Goal: Task Accomplishment & Management: Manage account settings

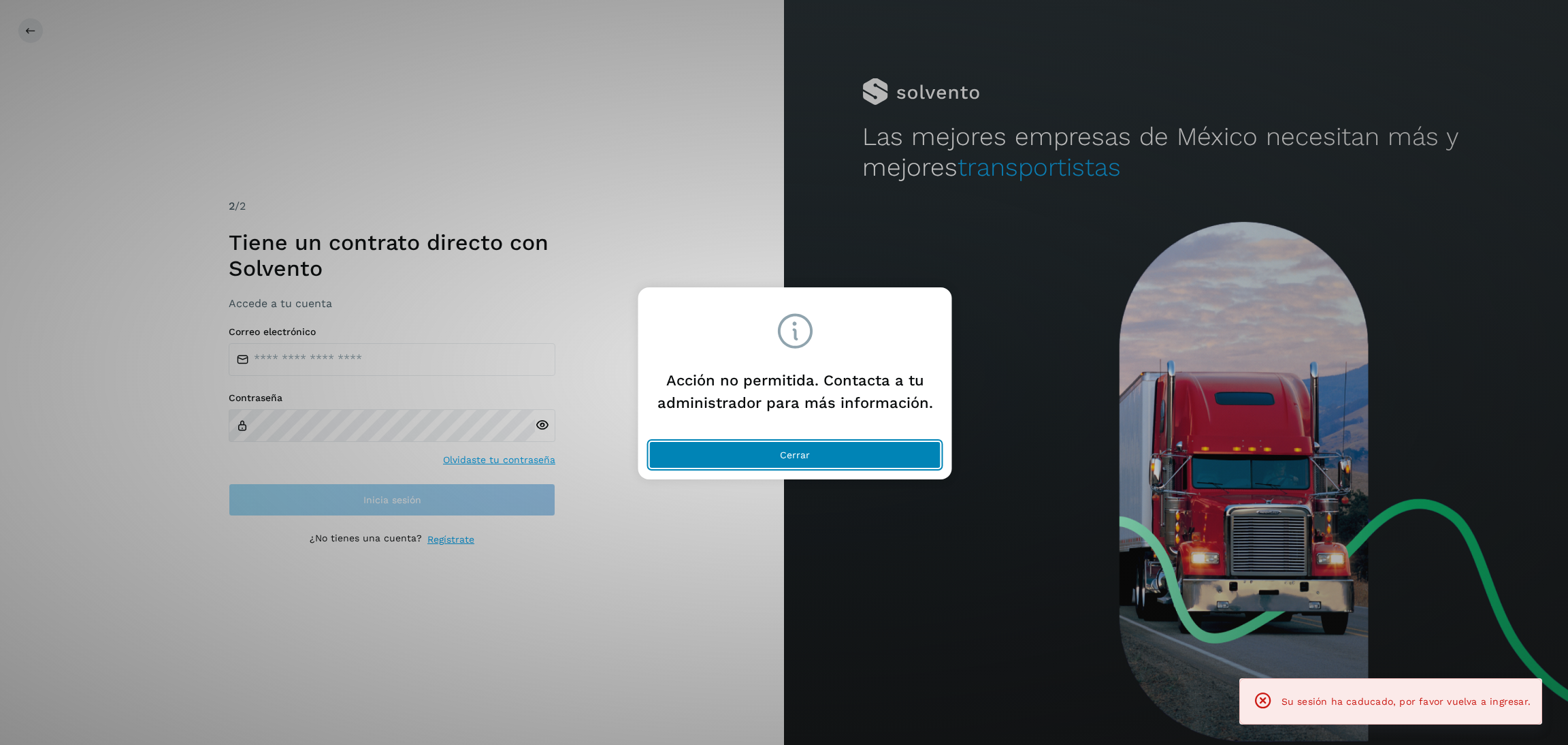
click at [884, 462] on button "Cerrar" at bounding box center [795, 454] width 292 height 27
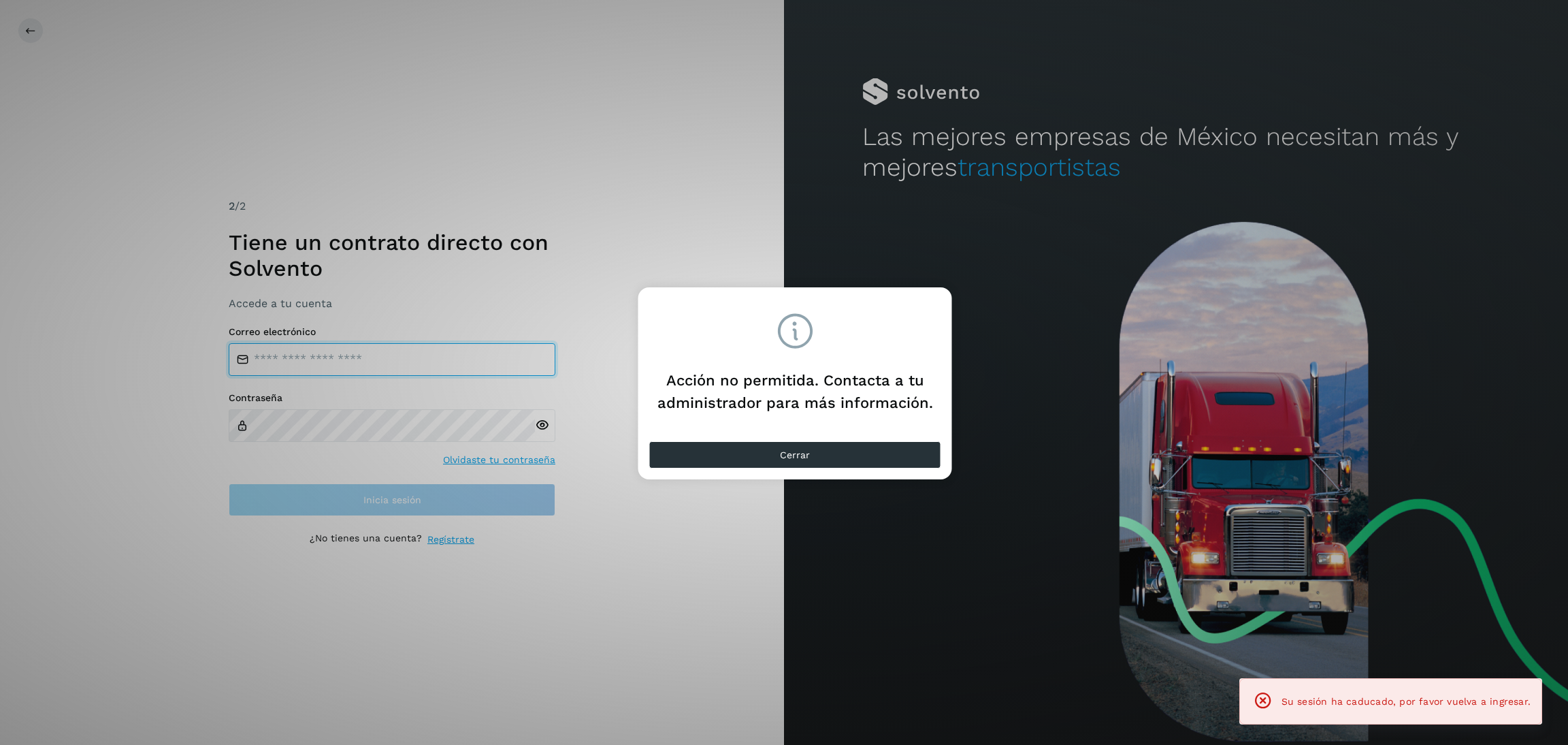
type input "**********"
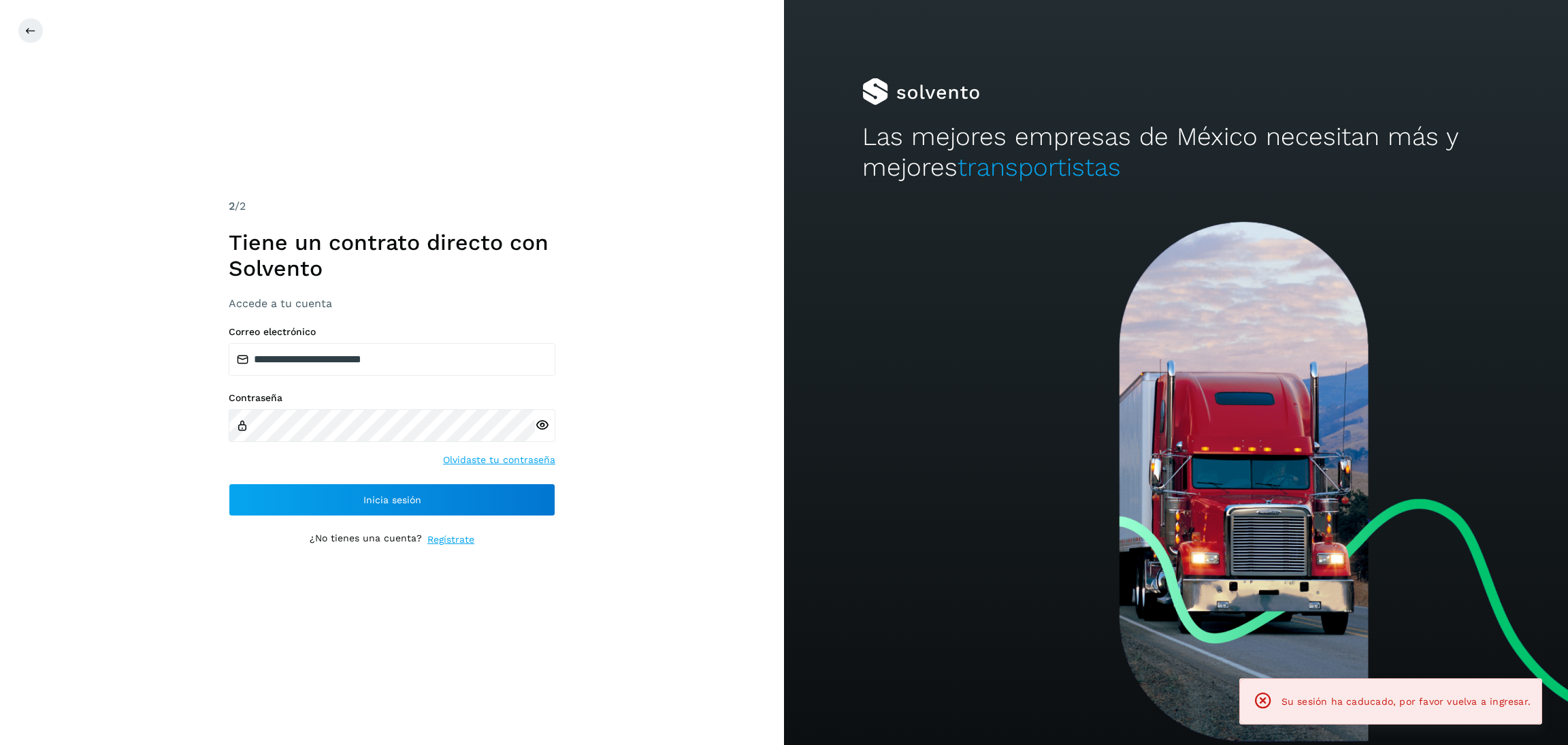
click at [457, 482] on div "**********" at bounding box center [392, 421] width 327 height 190
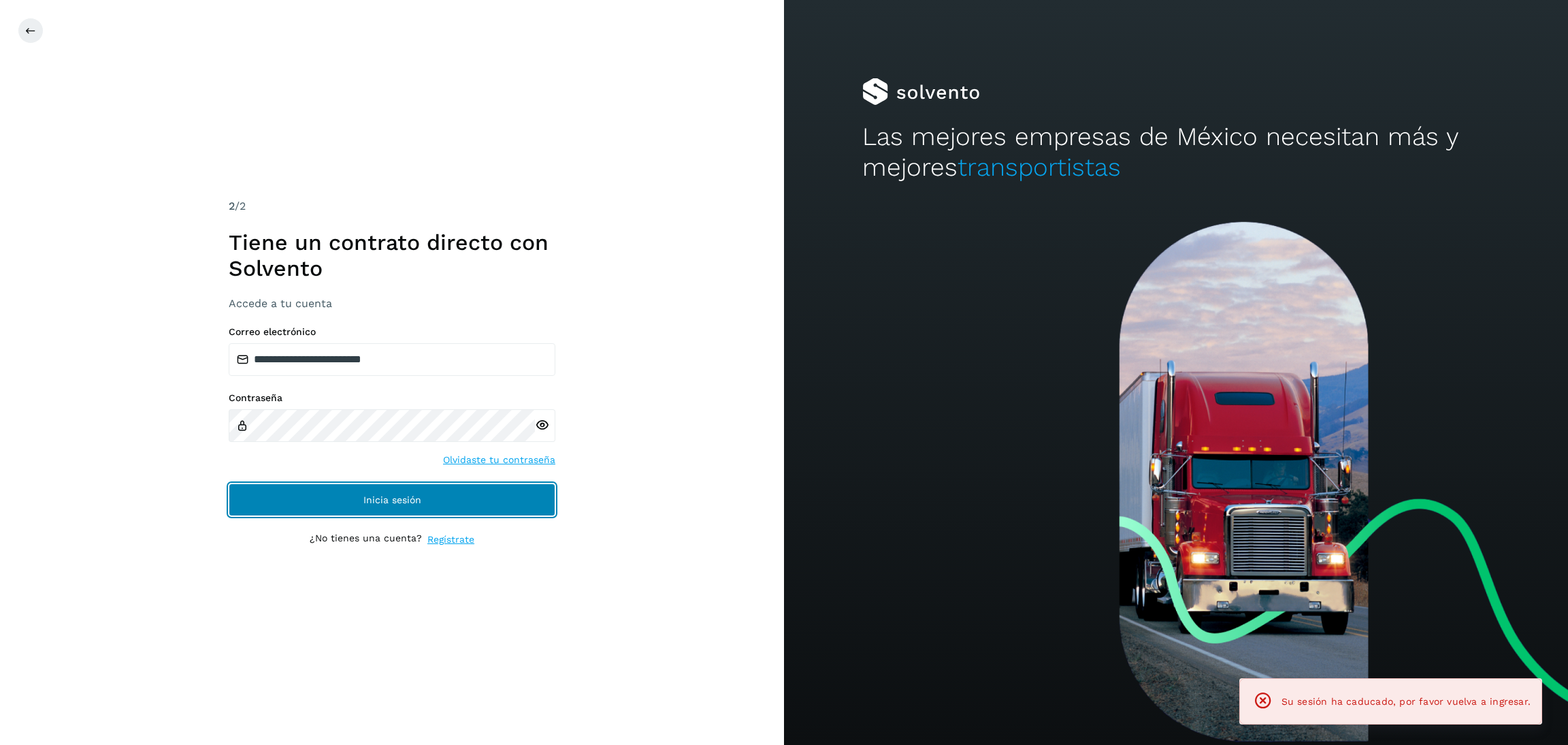
click at [451, 486] on button "Inicia sesión" at bounding box center [392, 499] width 327 height 32
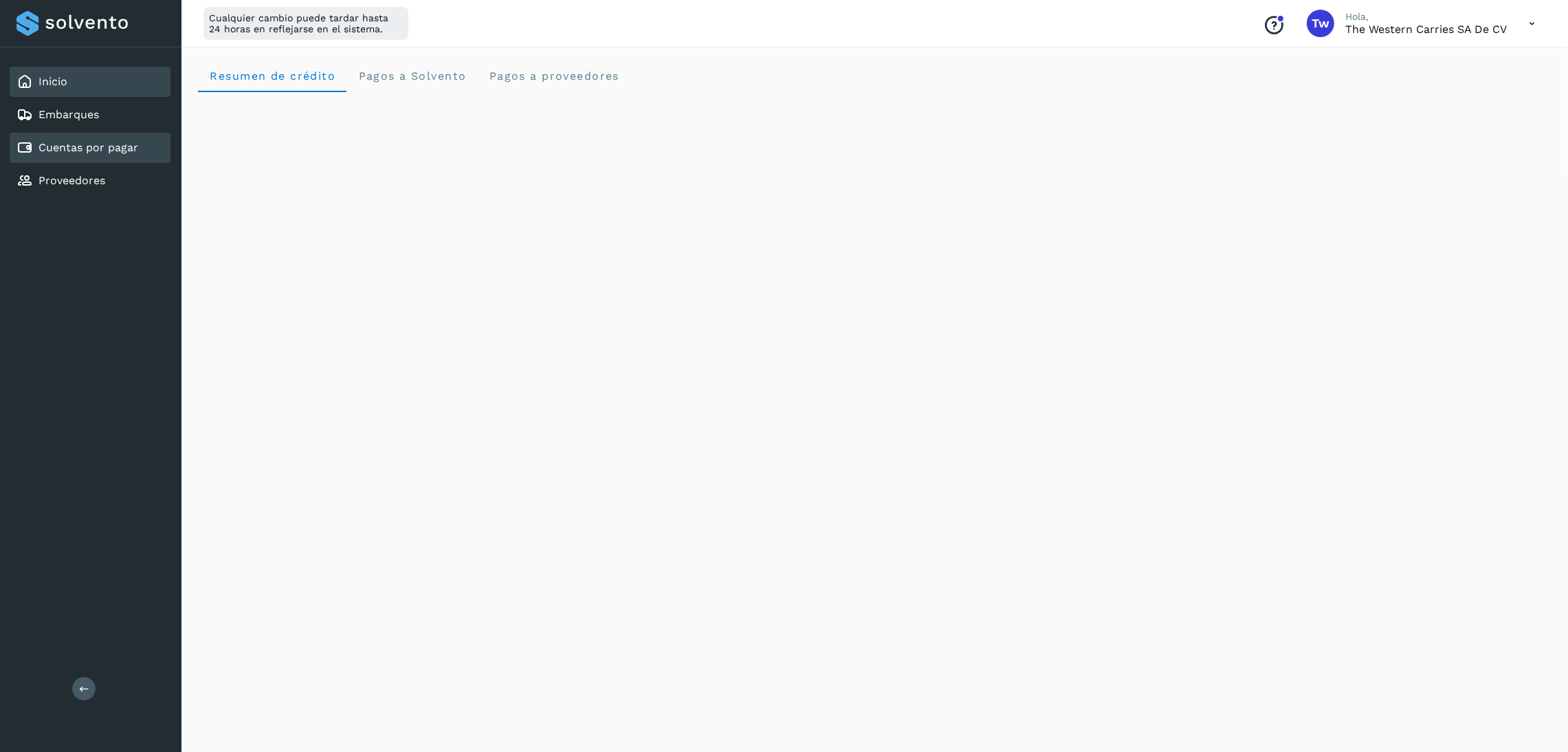
click at [94, 141] on link "Cuentas por pagar" at bounding box center [88, 147] width 100 height 13
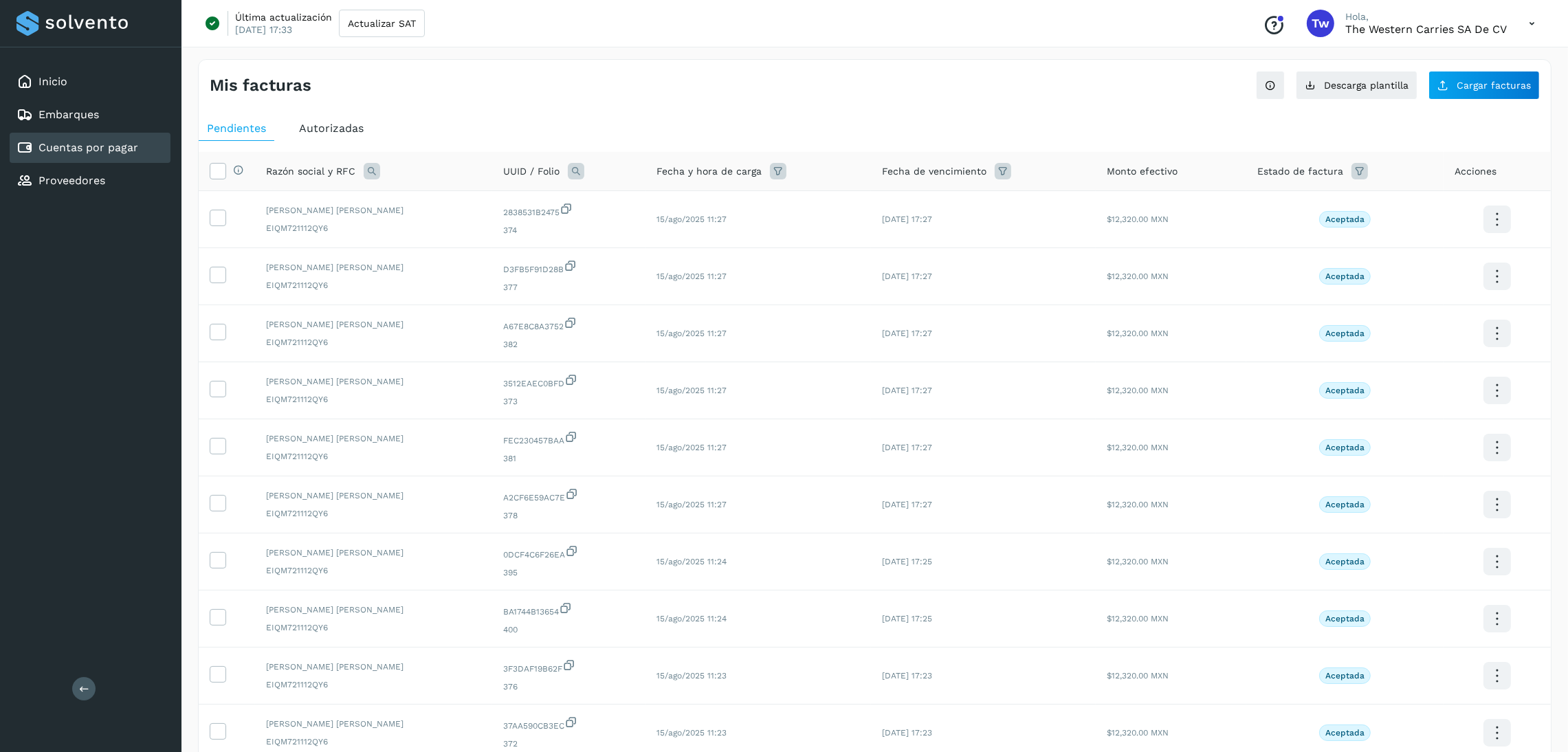
click at [1363, 166] on icon at bounding box center [1359, 170] width 16 height 16
click at [1476, 208] on input "text" at bounding box center [1441, 206] width 149 height 22
click at [1445, 339] on p "Pre Autorizado" at bounding box center [1436, 341] width 60 height 9
click at [1392, 339] on icon at bounding box center [1388, 341] width 14 height 14
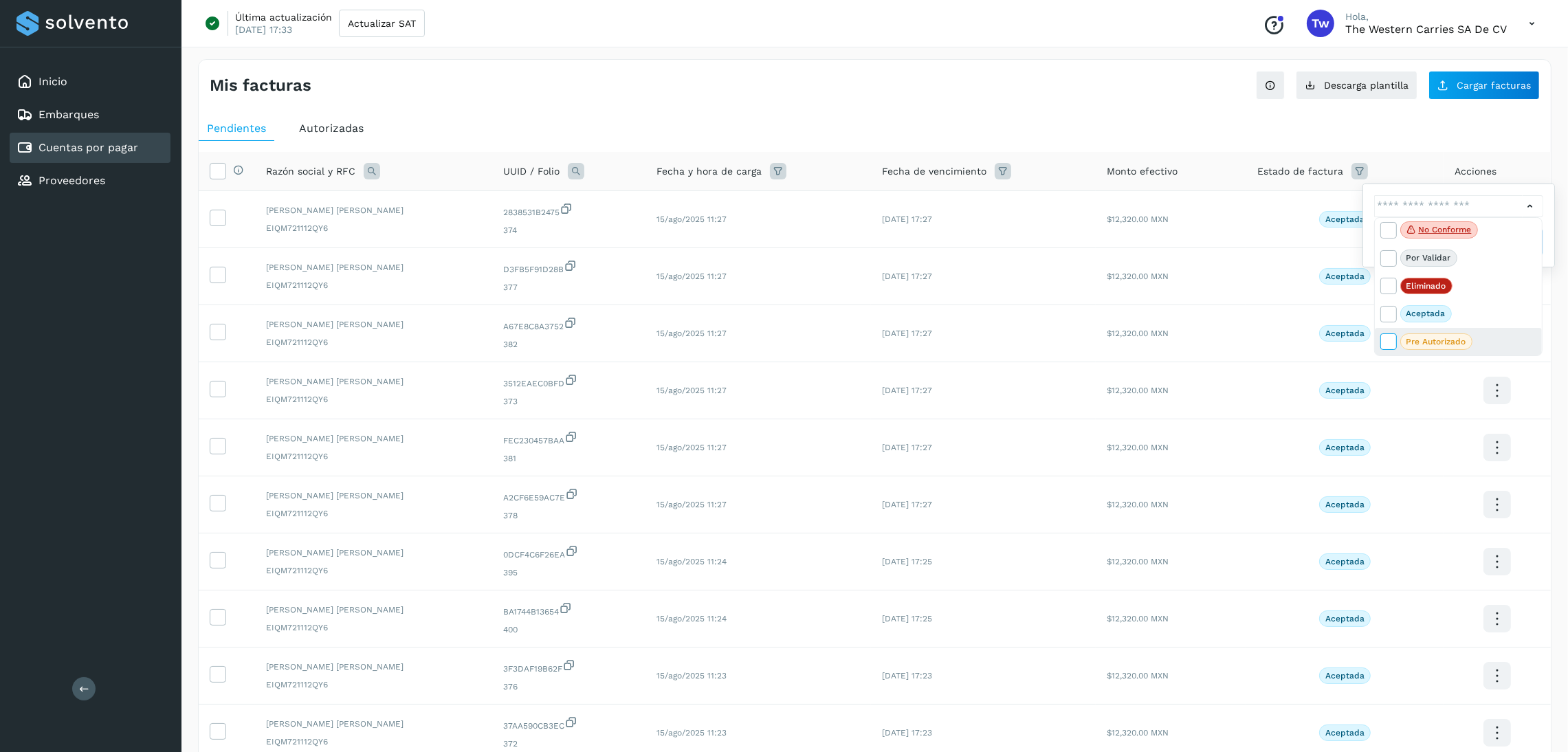
type input "**********"
click at [1528, 202] on div at bounding box center [784, 376] width 1568 height 752
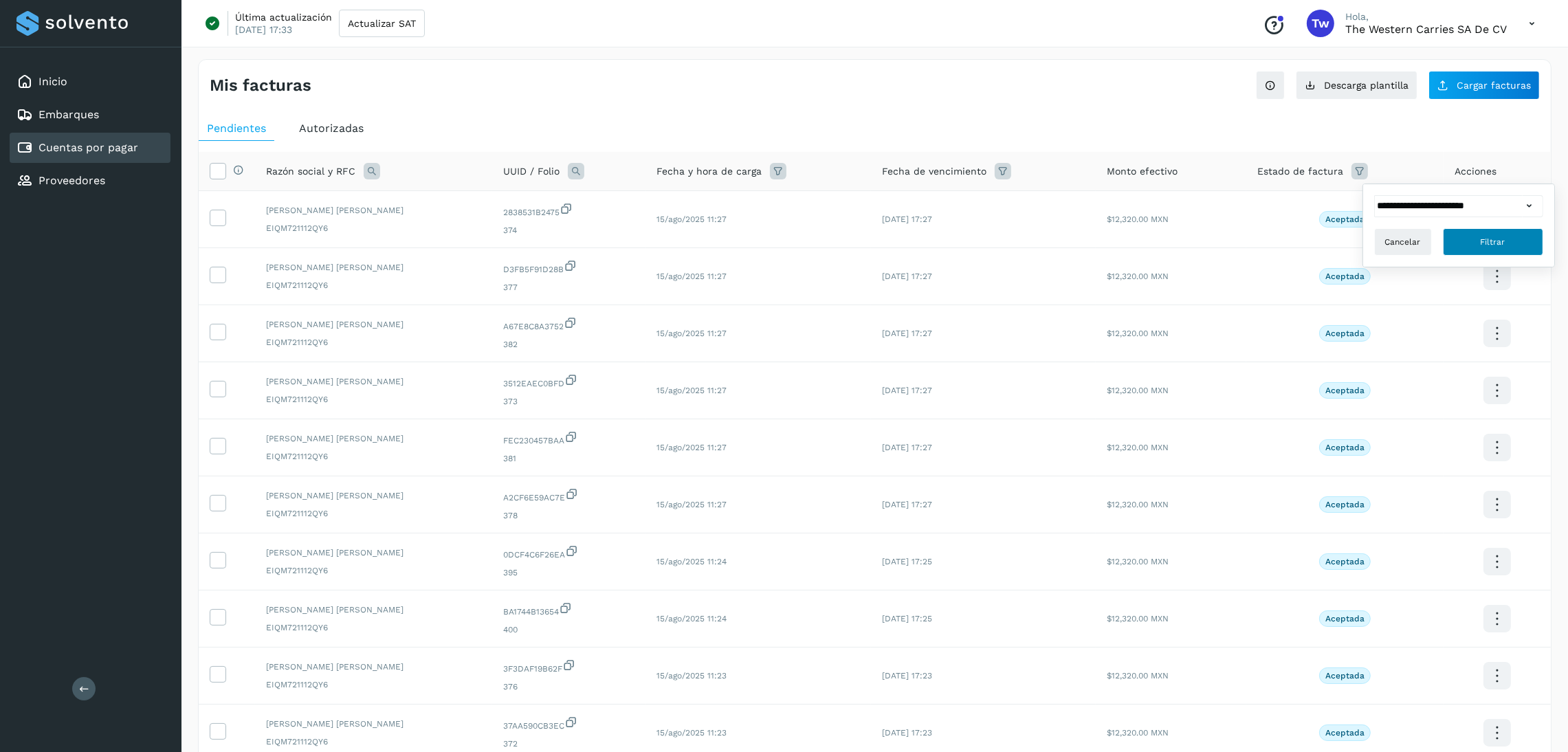
click at [1496, 253] on button "Filtrar" at bounding box center [1493, 241] width 100 height 27
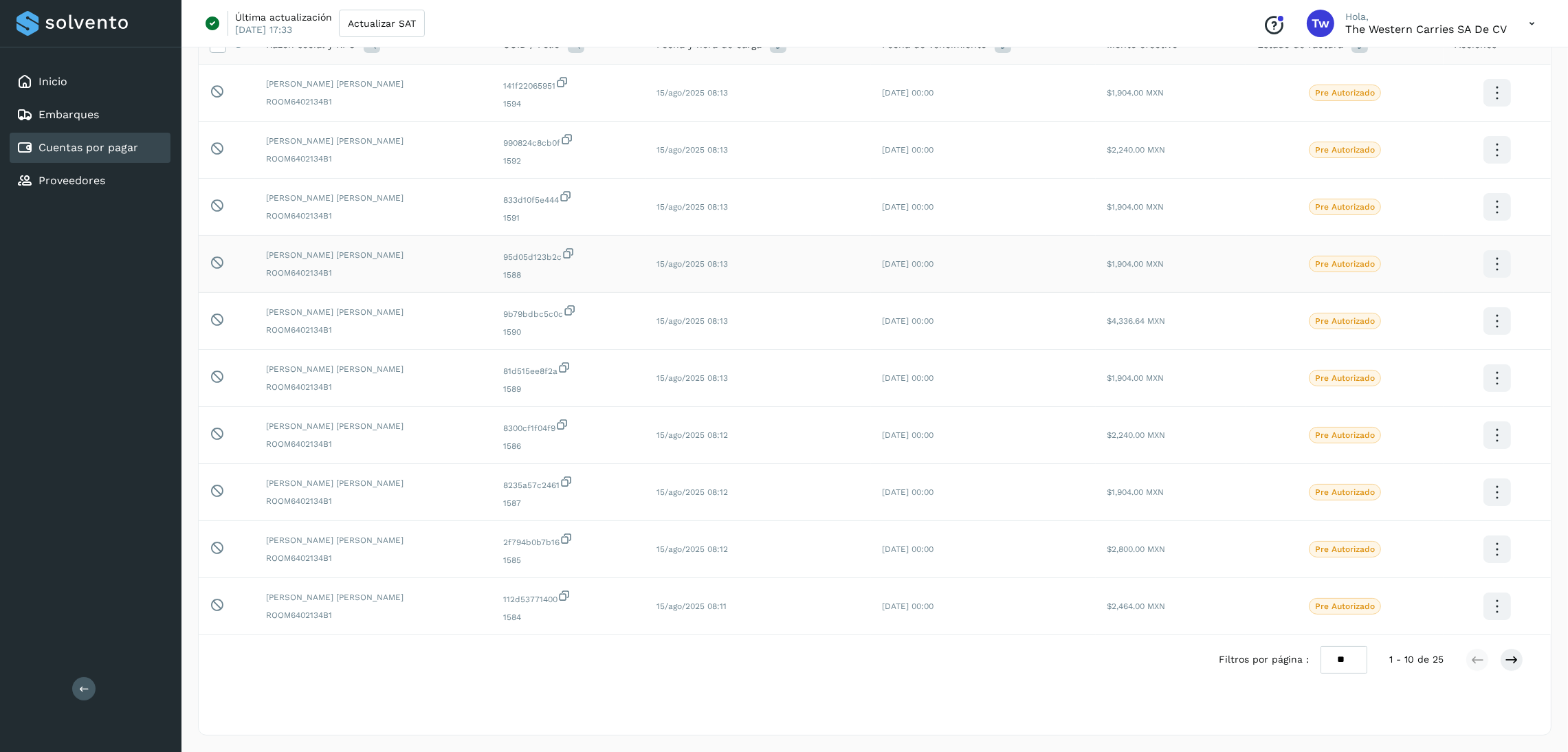
scroll to position [181, 0]
click at [1516, 660] on icon at bounding box center [1512, 659] width 14 height 14
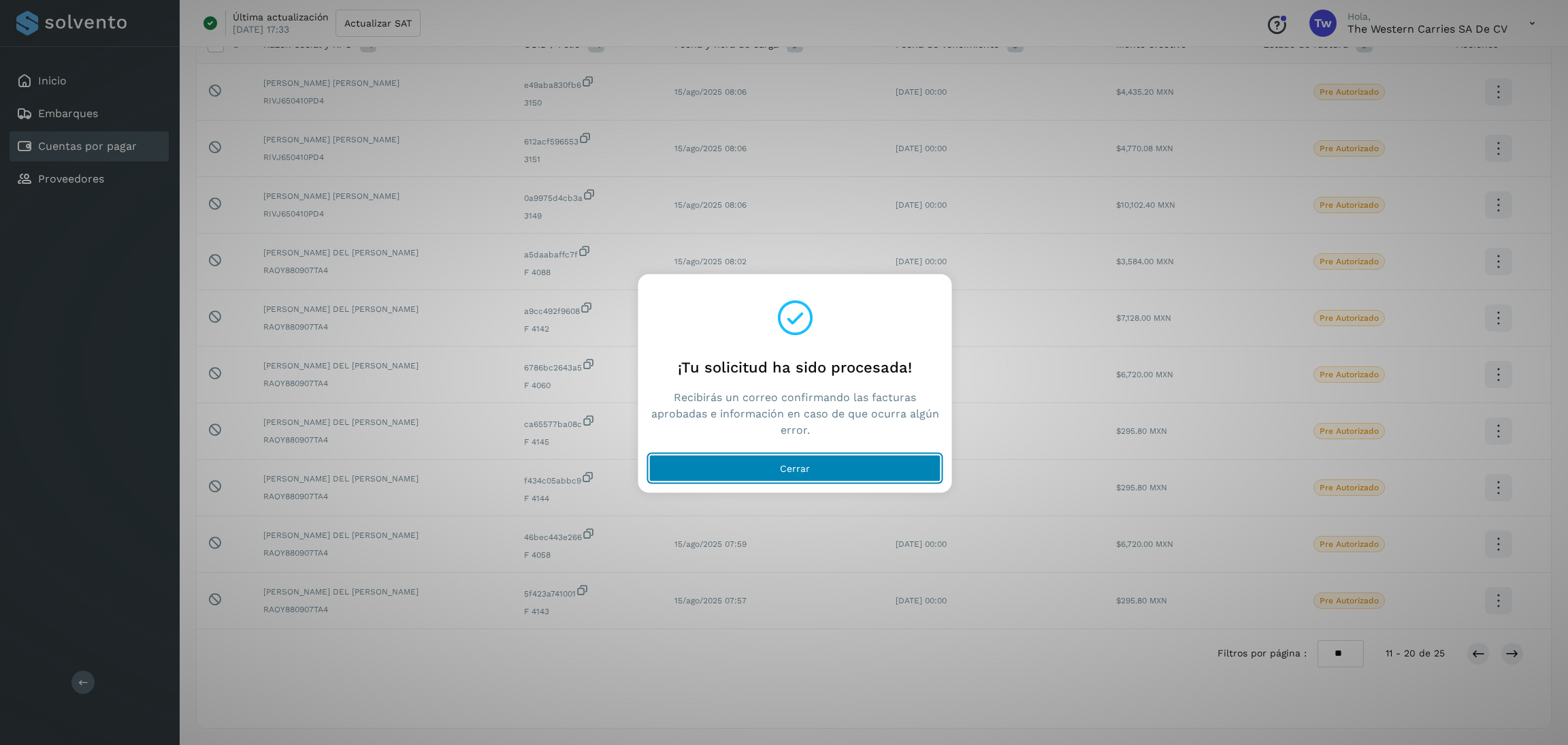
click at [873, 468] on button "Cerrar" at bounding box center [795, 468] width 292 height 27
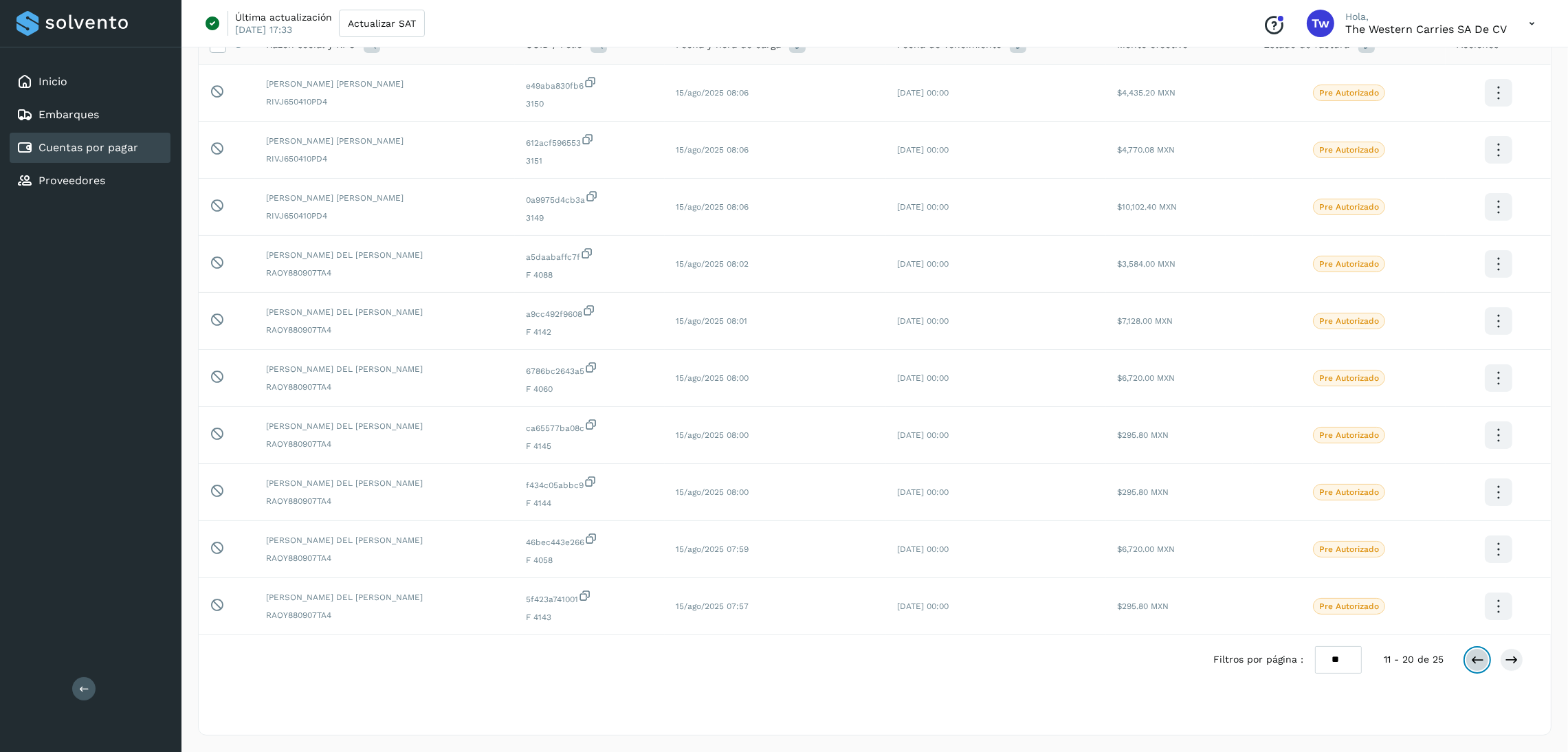
click at [1474, 652] on icon at bounding box center [1478, 659] width 14 height 14
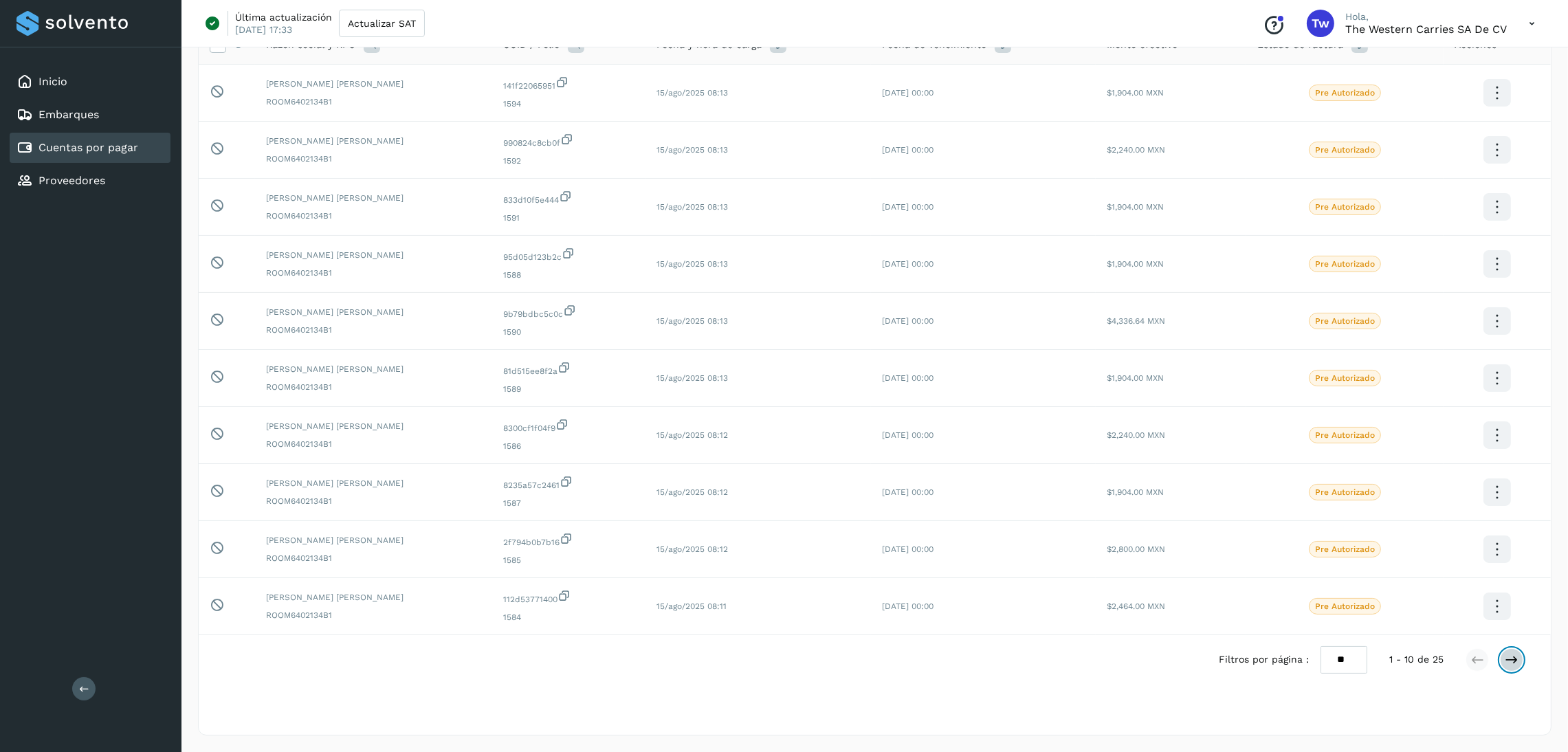
click at [1513, 659] on icon at bounding box center [1512, 659] width 14 height 14
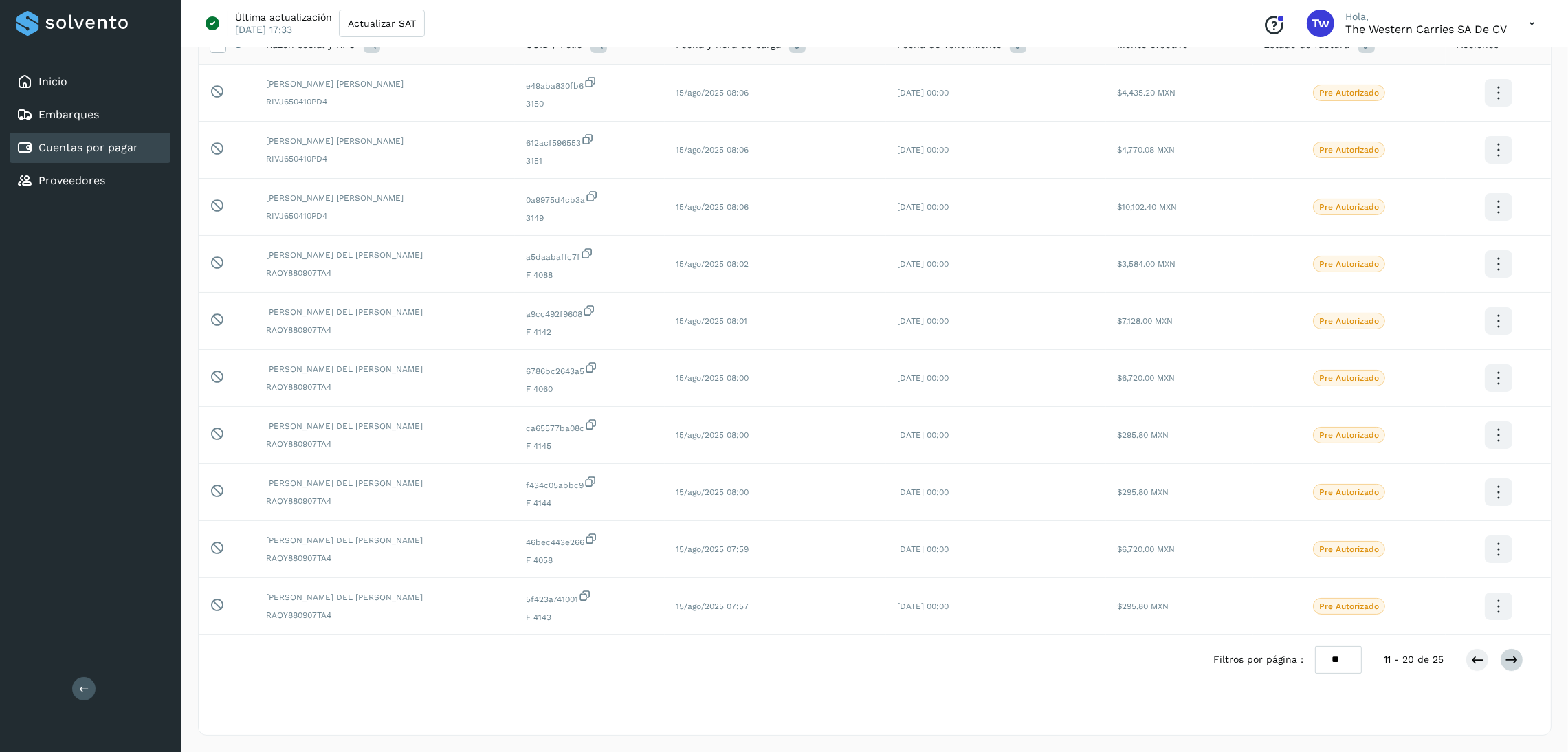
click at [1521, 663] on div at bounding box center [1495, 659] width 58 height 23
click at [1516, 661] on icon at bounding box center [1512, 659] width 14 height 14
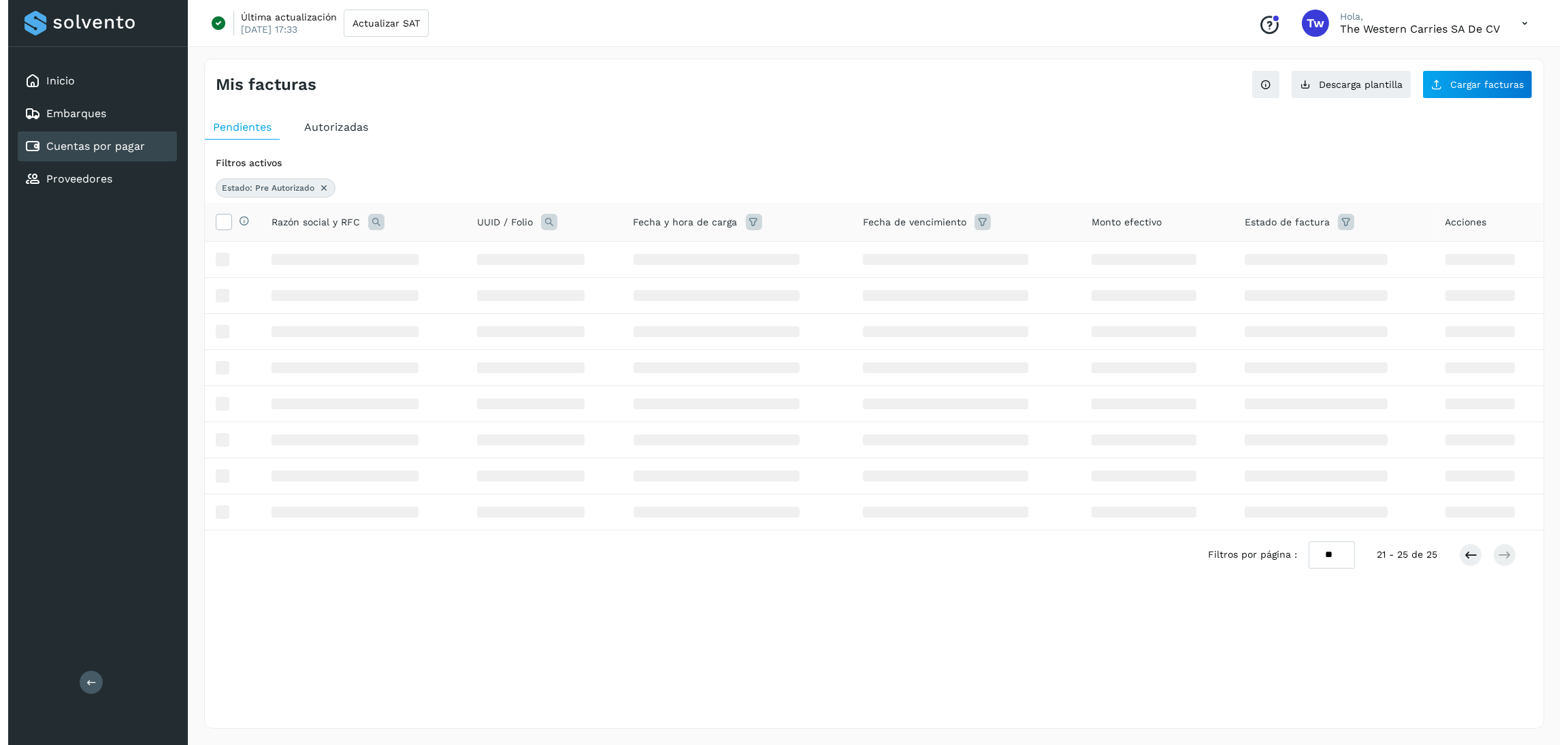
scroll to position [0, 0]
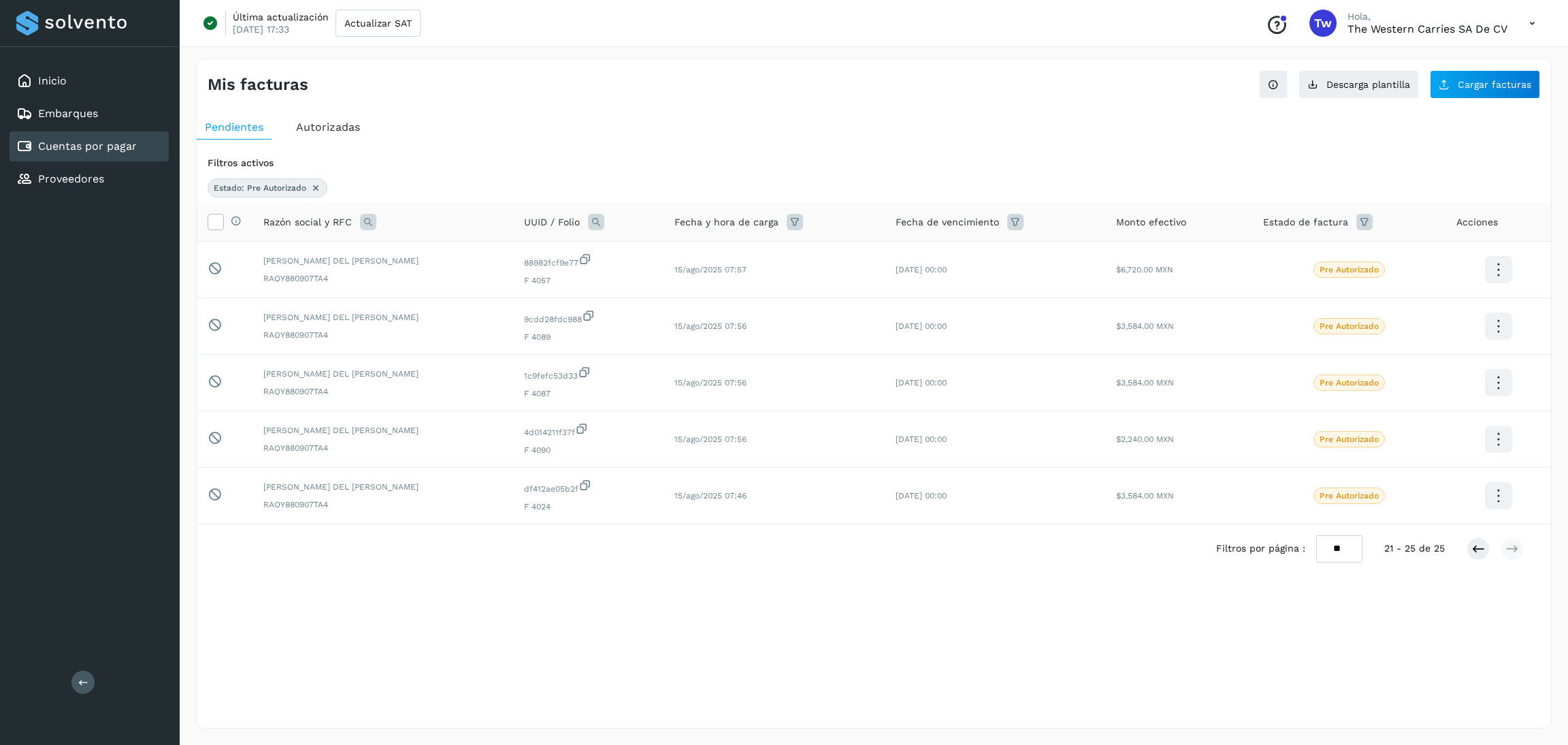
click at [1218, 132] on ul "Pendientes Autorizadas" at bounding box center [874, 127] width 1355 height 25
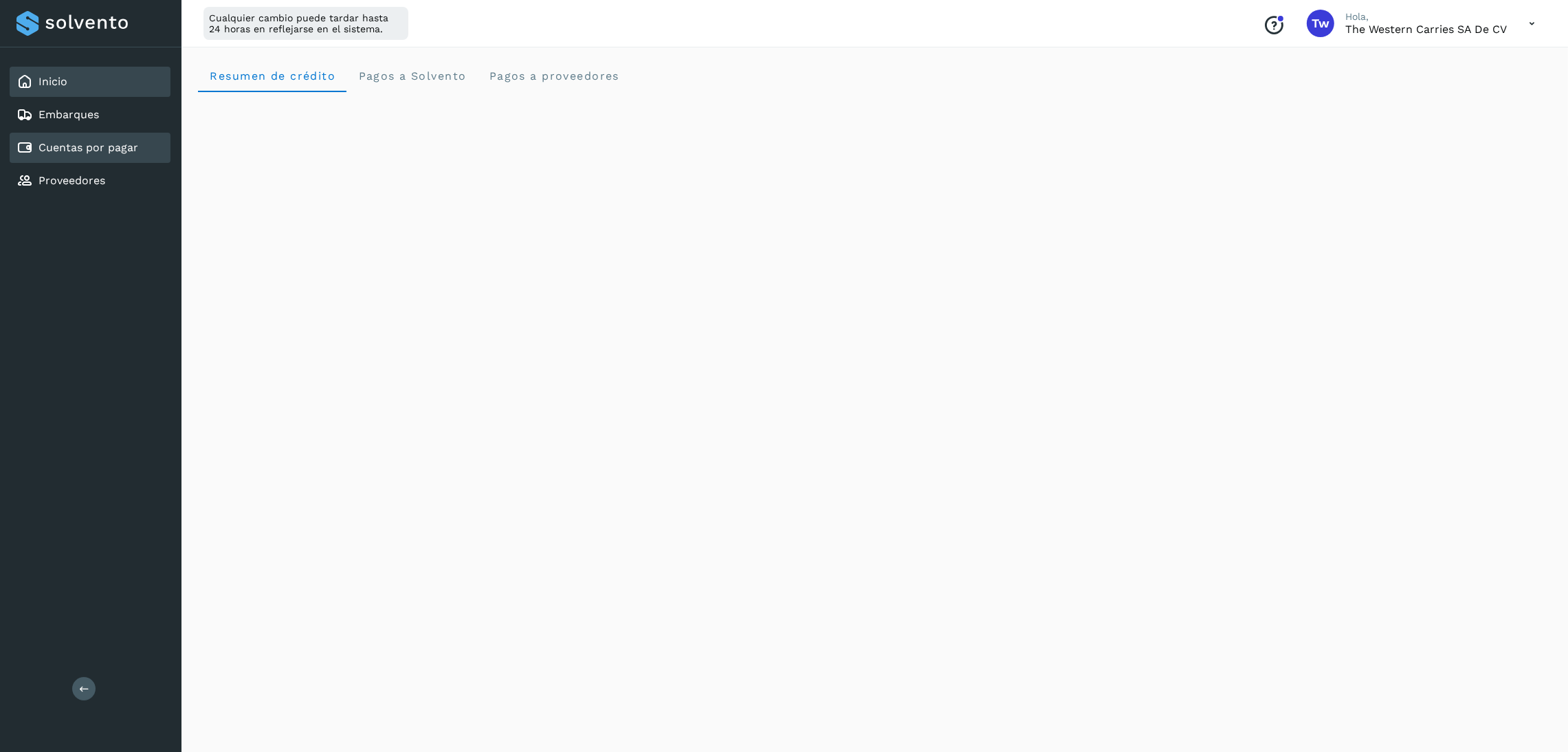
click at [79, 157] on div "Cuentas por pagar" at bounding box center [89, 148] width 161 height 30
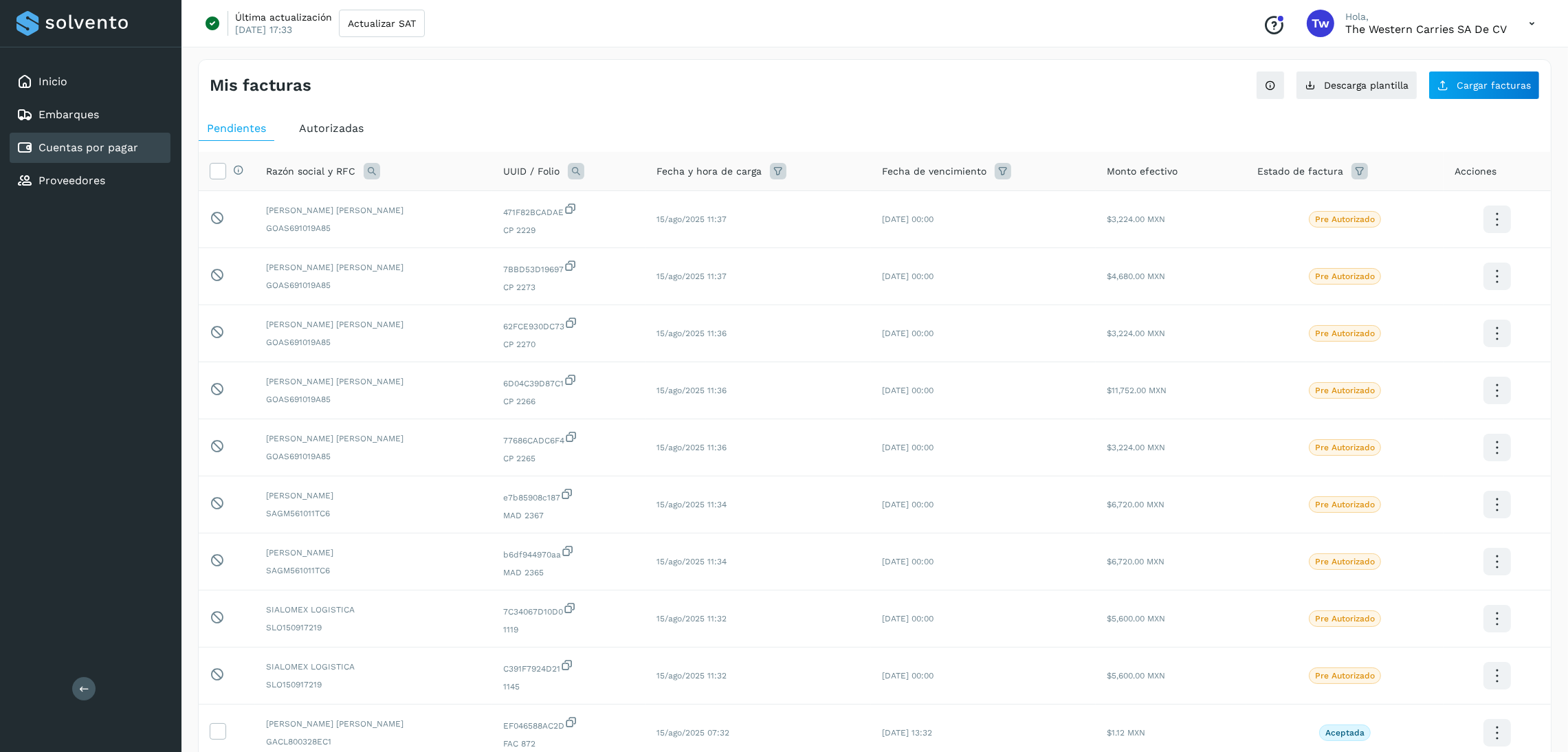
click at [356, 131] on span "Autorizadas" at bounding box center [331, 128] width 65 height 13
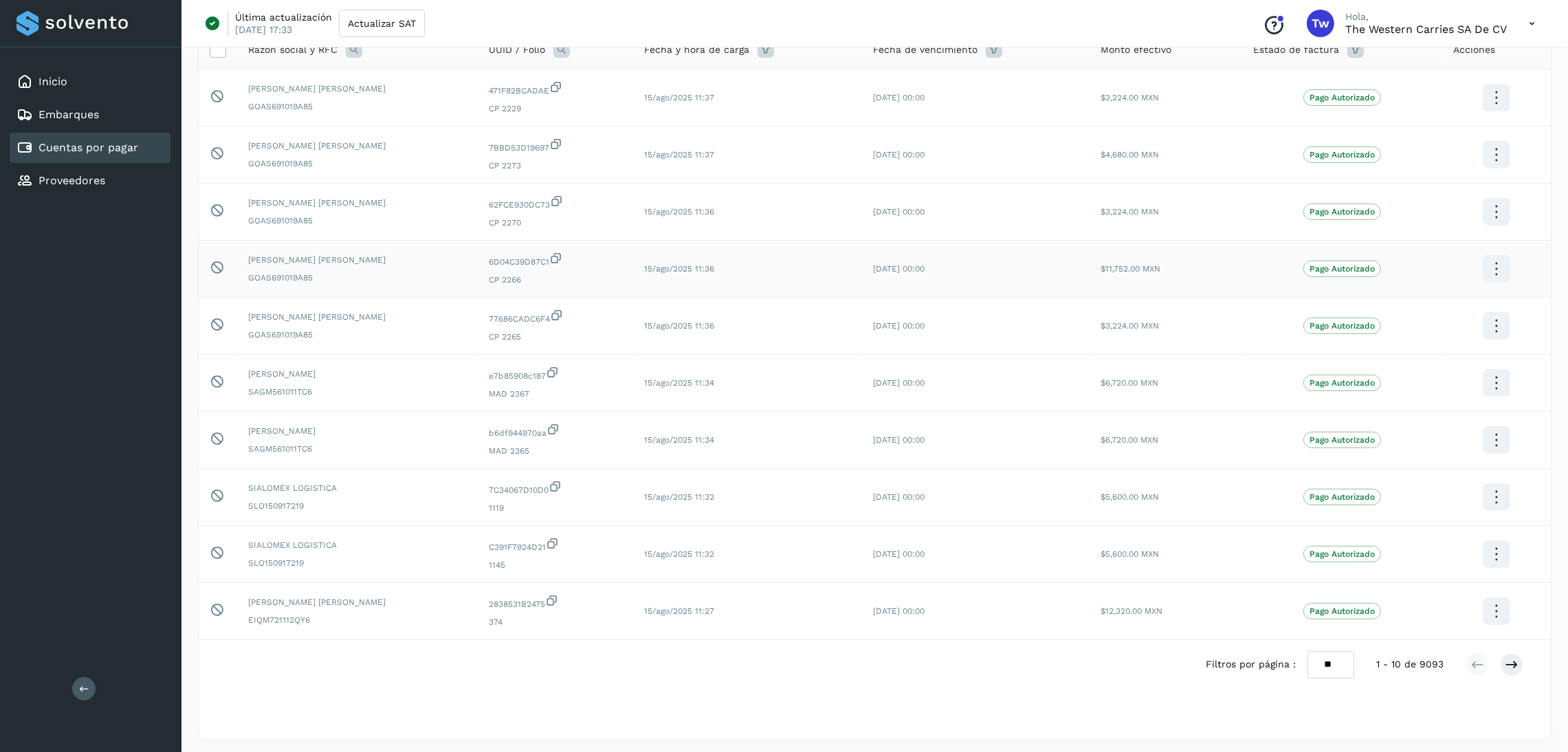
scroll to position [128, 0]
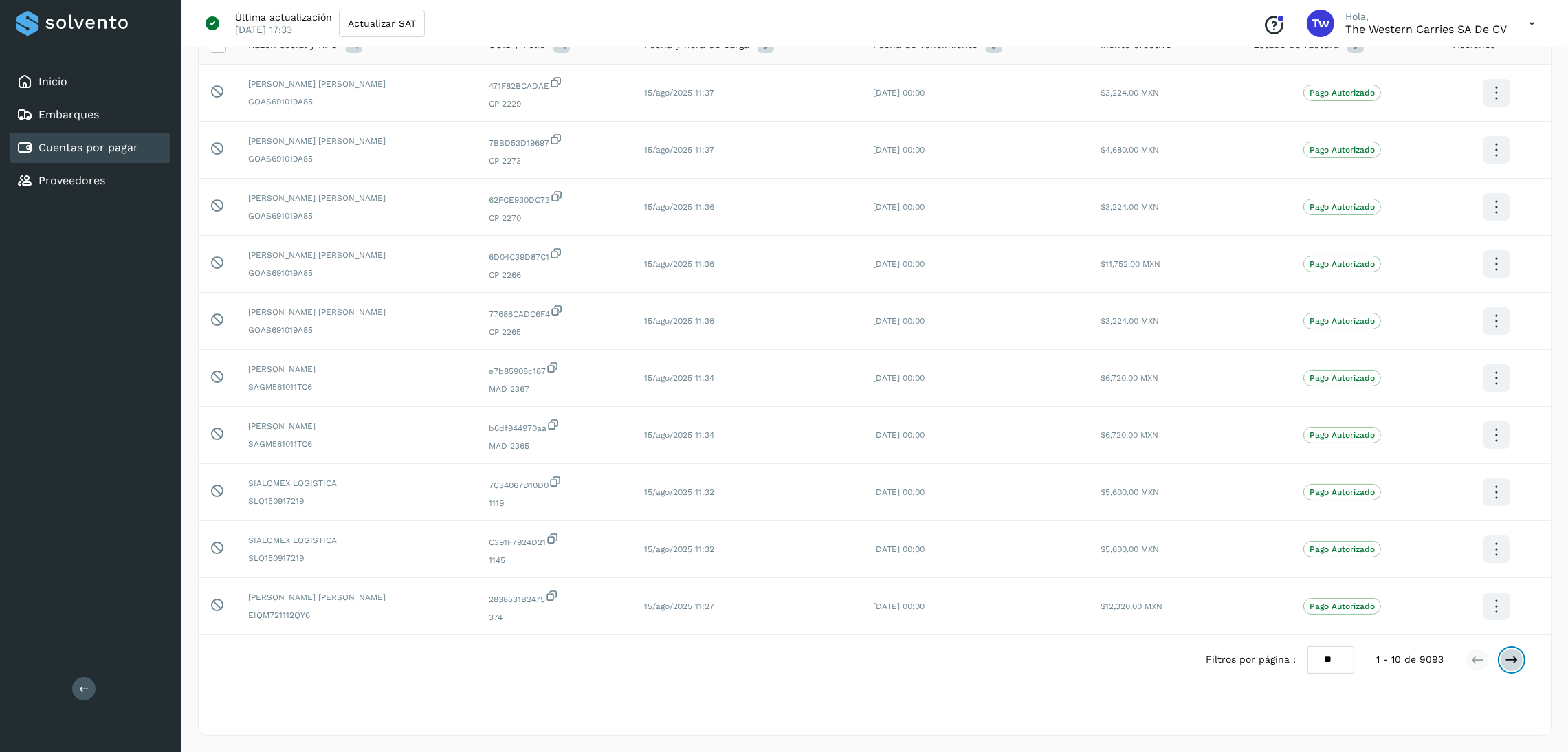
click at [1510, 657] on icon at bounding box center [1512, 659] width 14 height 14
click at [1519, 662] on button at bounding box center [1512, 659] width 23 height 23
click at [1521, 657] on button at bounding box center [1512, 659] width 23 height 23
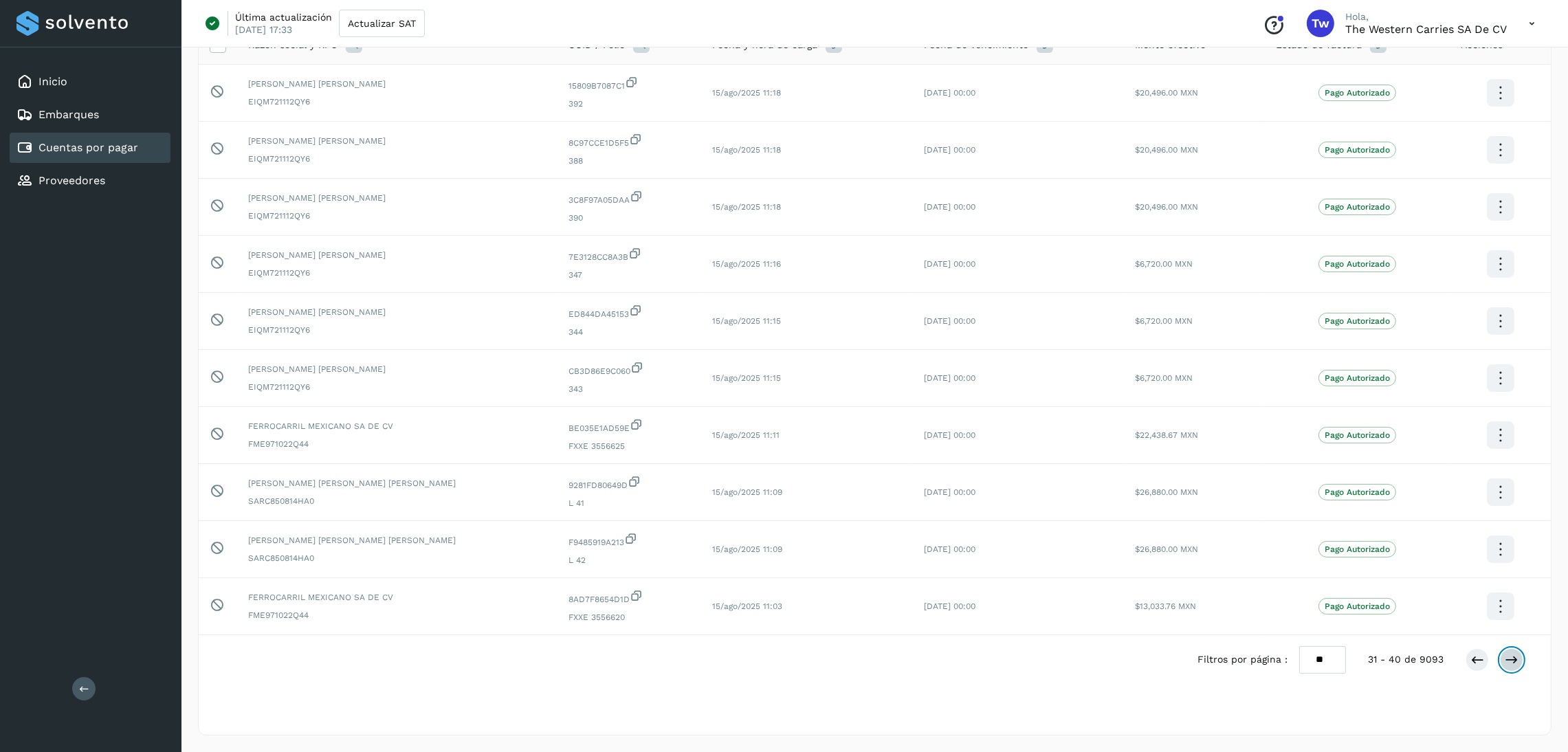
click at [1521, 657] on button at bounding box center [1512, 659] width 23 height 23
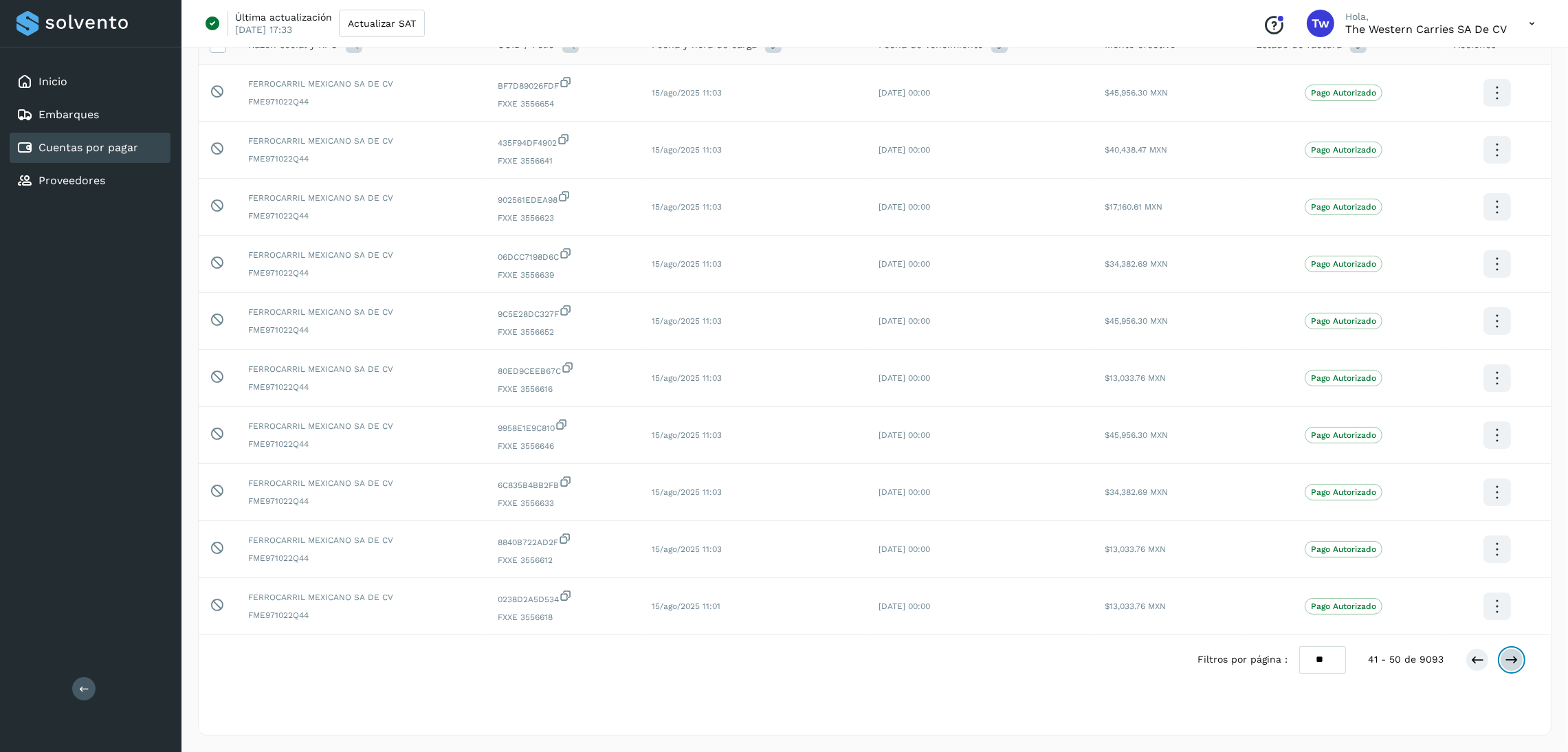
click at [1521, 657] on button at bounding box center [1512, 659] width 23 height 23
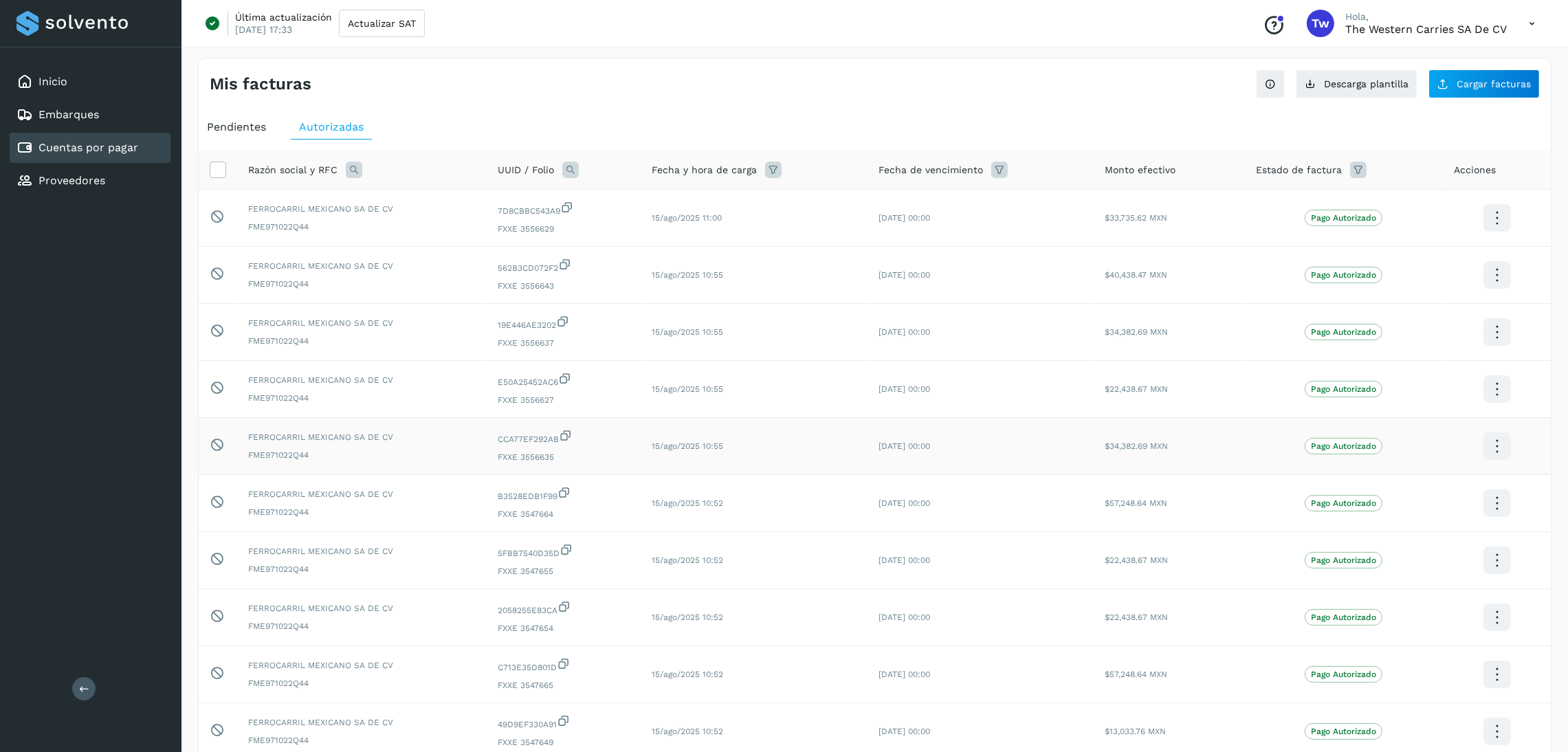
scroll to position [0, 0]
click at [254, 121] on span "Pendientes" at bounding box center [237, 128] width 59 height 13
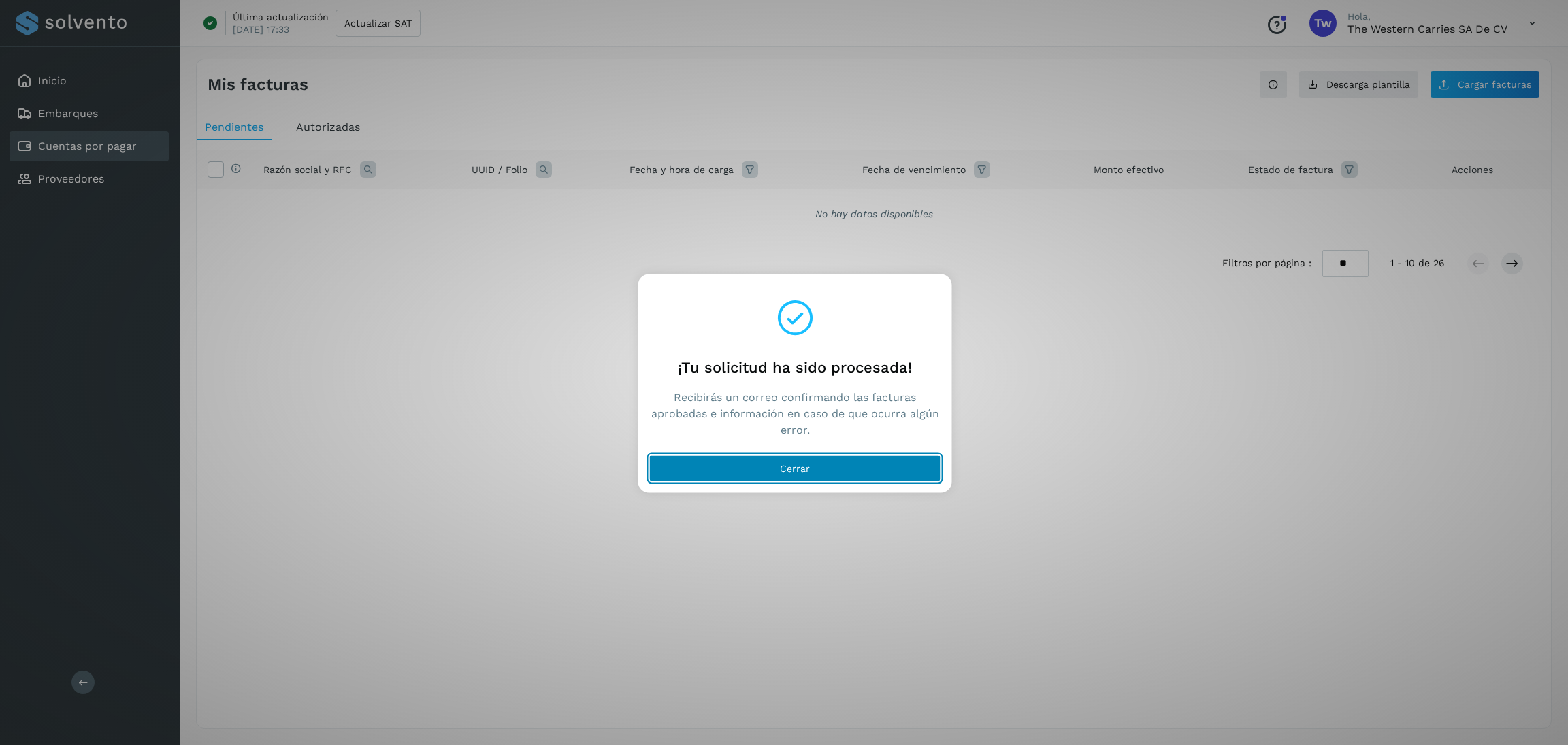
click at [807, 474] on button "Cerrar" at bounding box center [795, 468] width 292 height 27
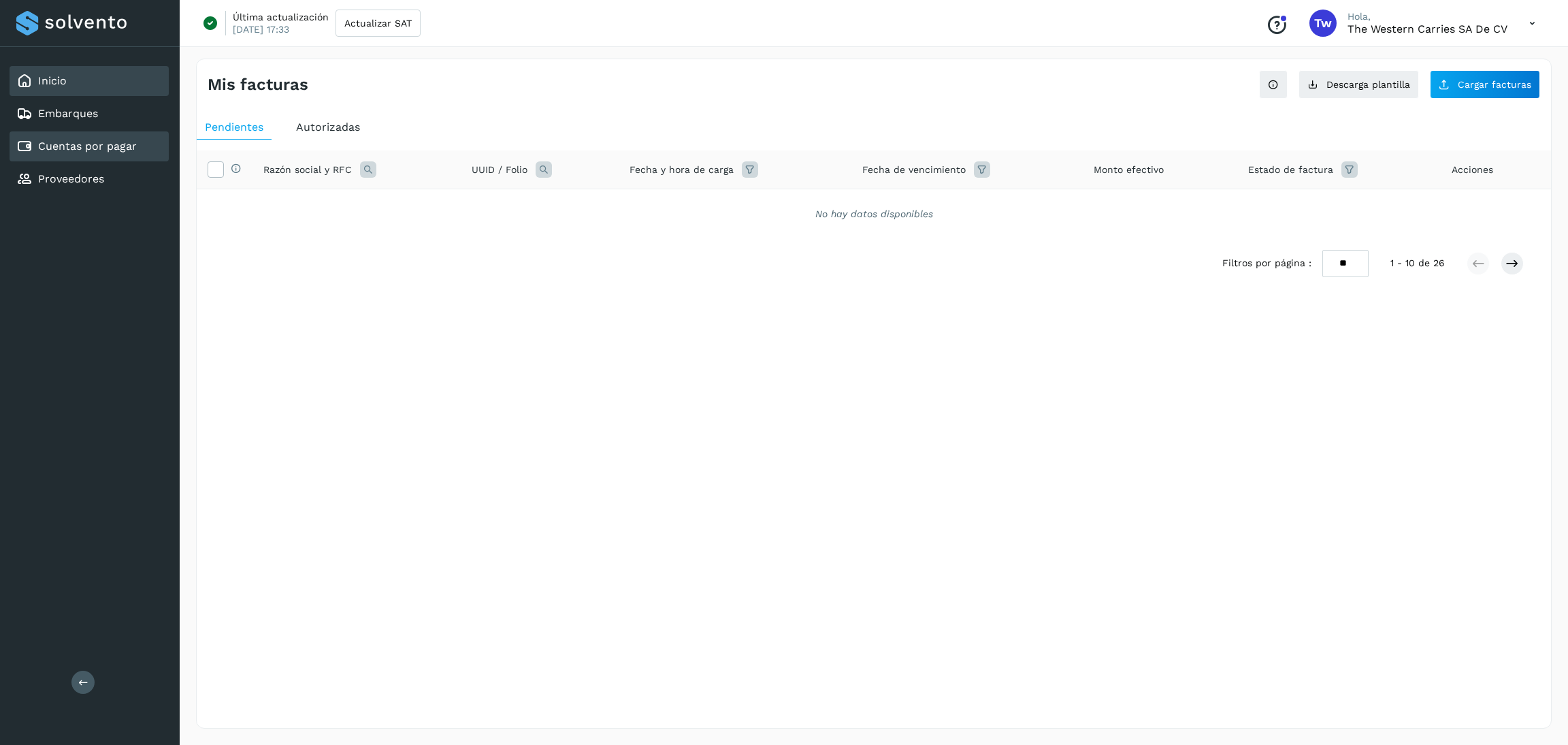
click at [80, 90] on div "Inicio" at bounding box center [89, 81] width 159 height 30
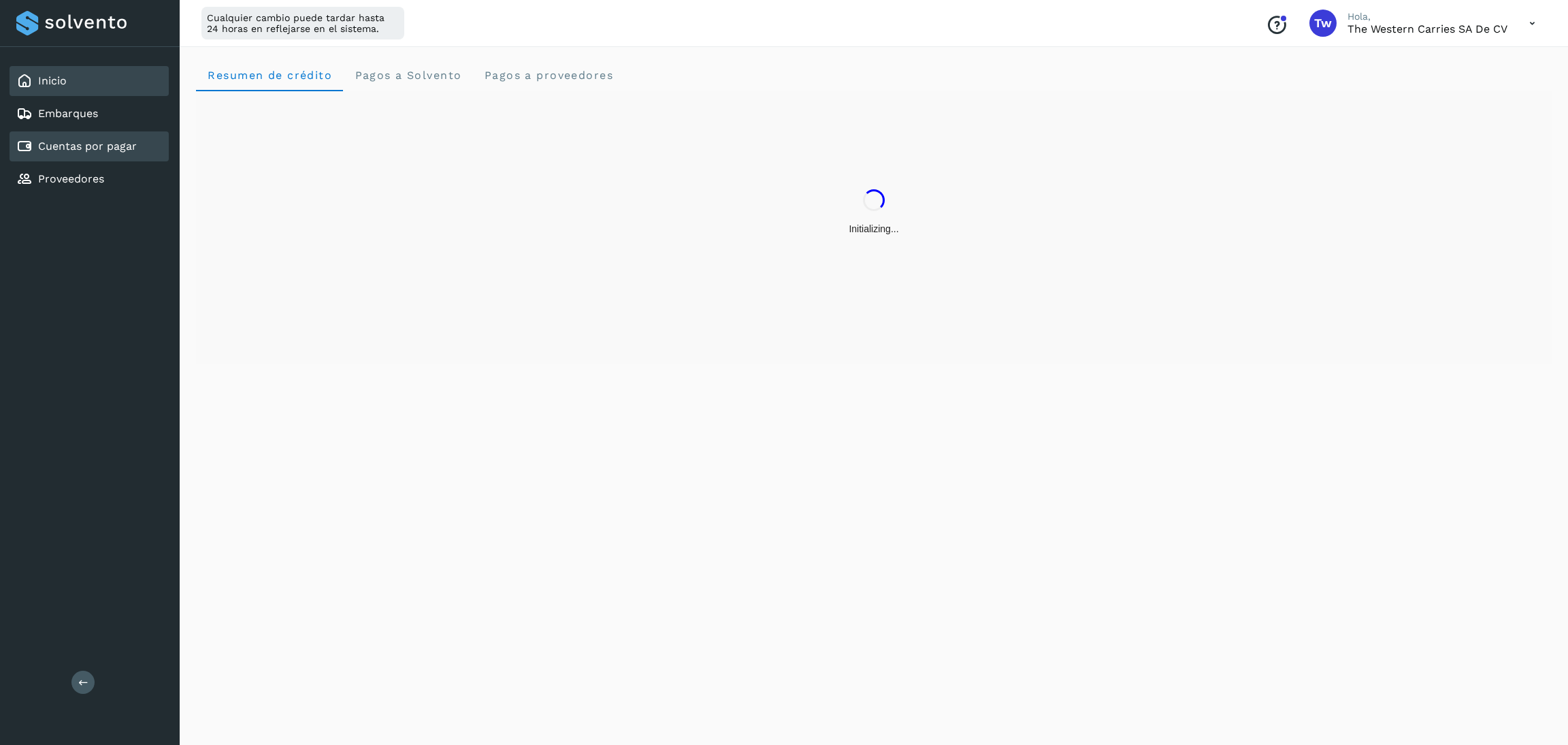
click at [119, 139] on link "Cuentas por pagar" at bounding box center [87, 146] width 99 height 13
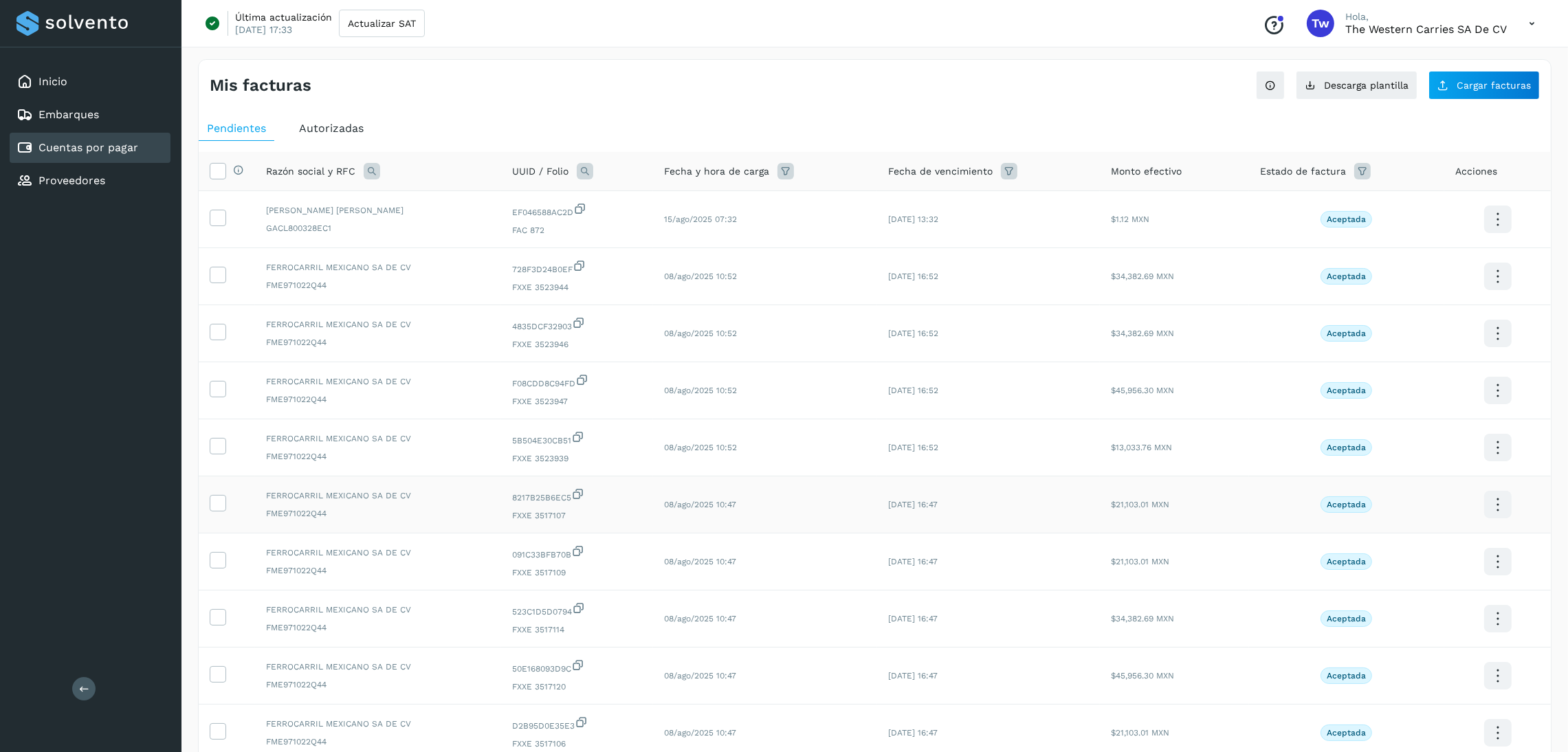
scroll to position [128, 0]
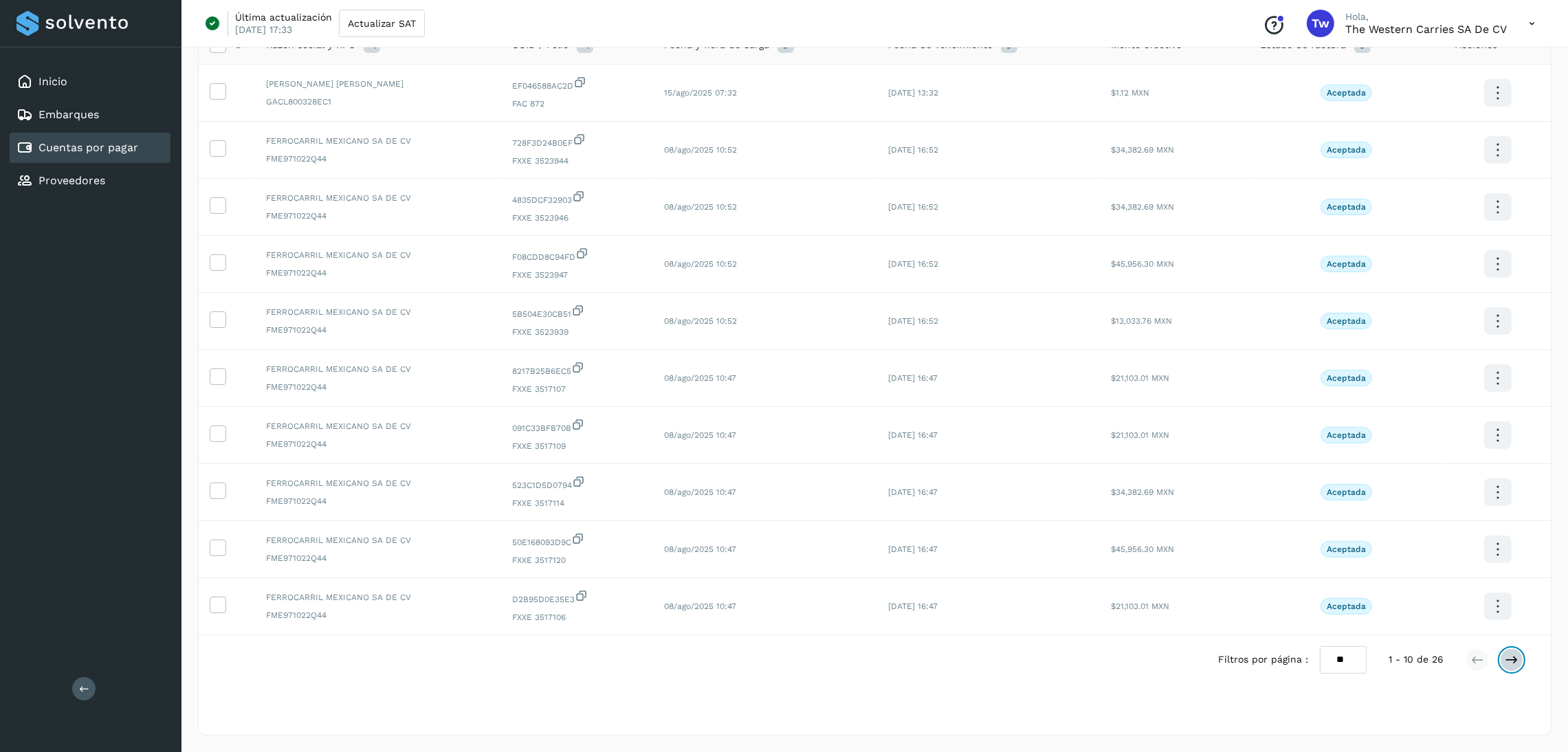
click at [1519, 663] on button at bounding box center [1512, 659] width 23 height 23
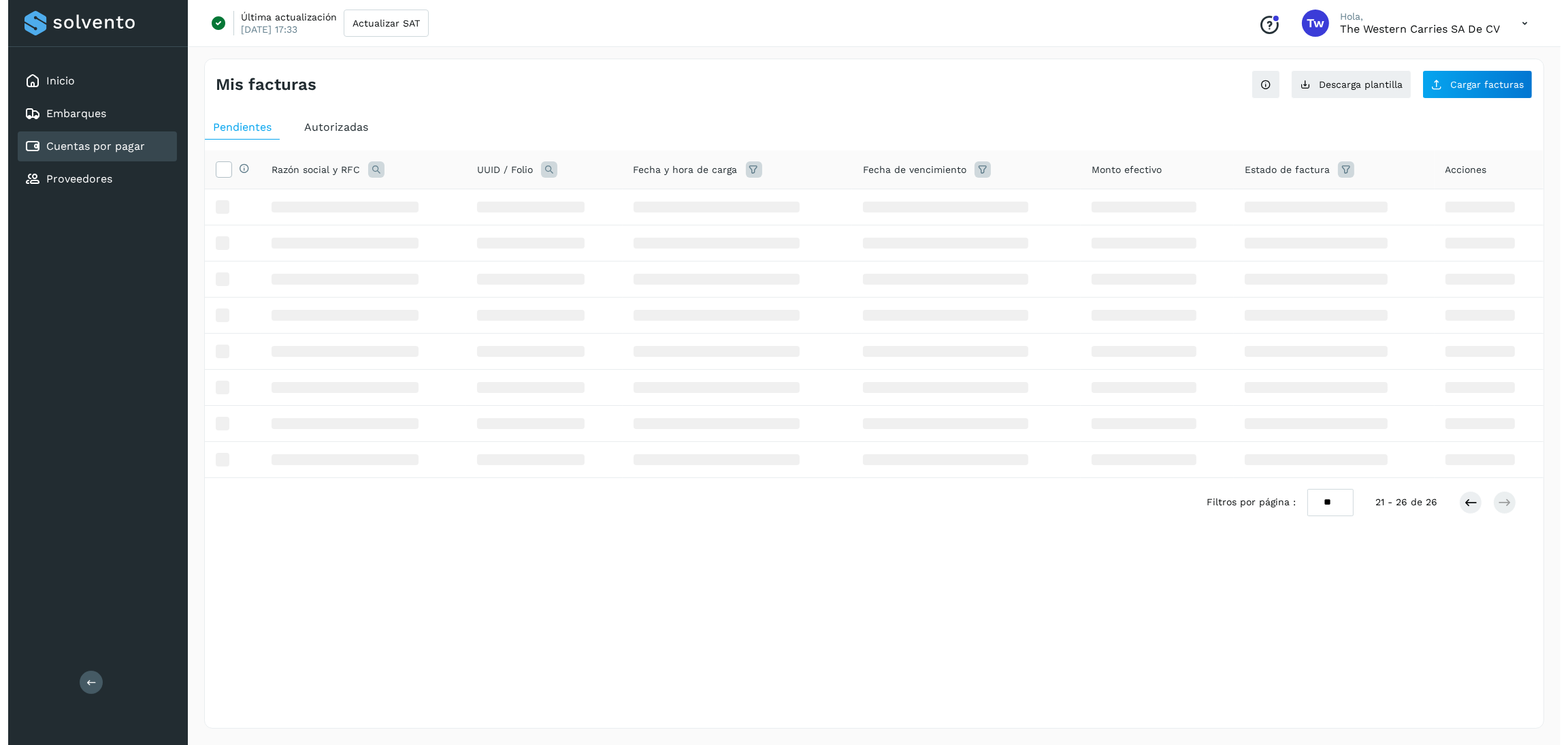
scroll to position [0, 0]
